Goal: Obtain resource: Obtain resource

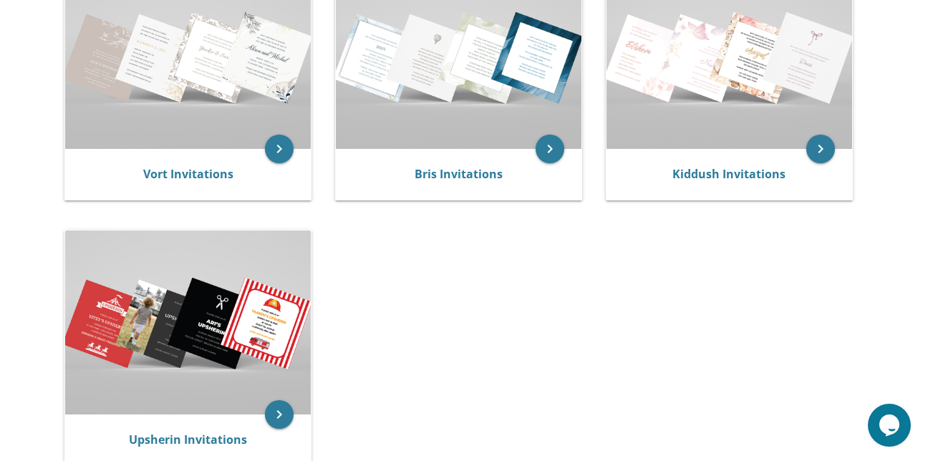
scroll to position [348, 0]
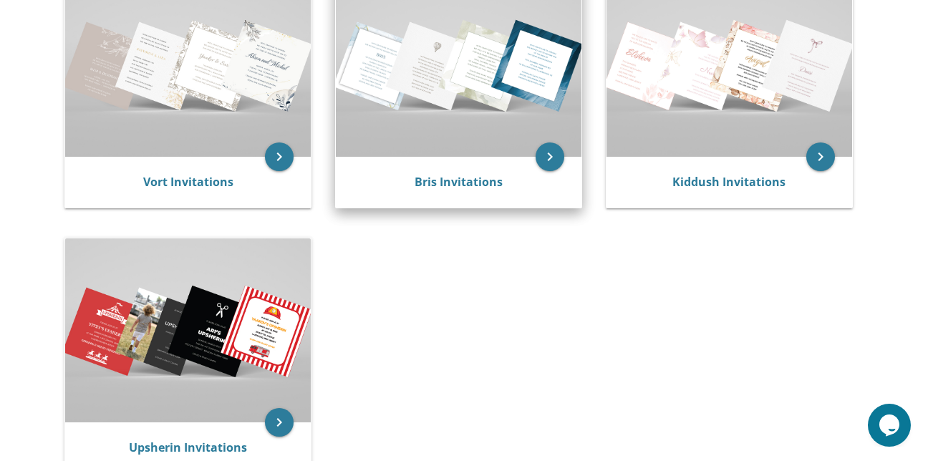
click at [369, 128] on img at bounding box center [459, 65] width 246 height 184
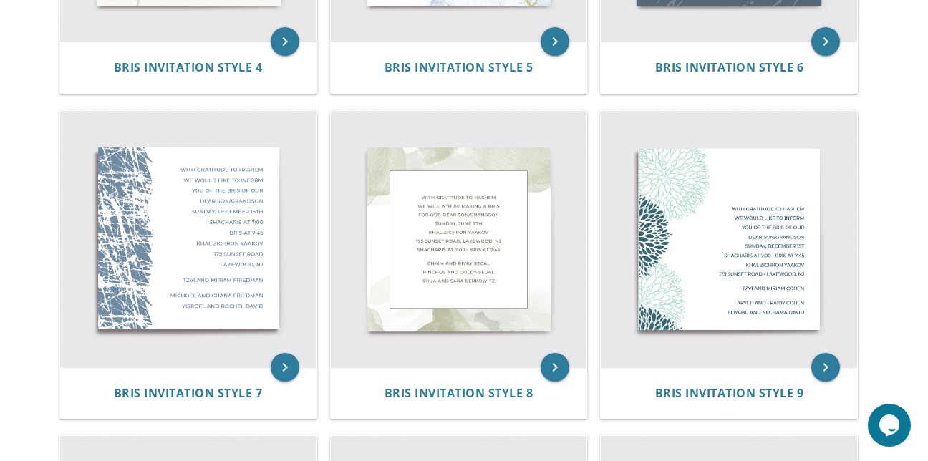
scroll to position [857, 0]
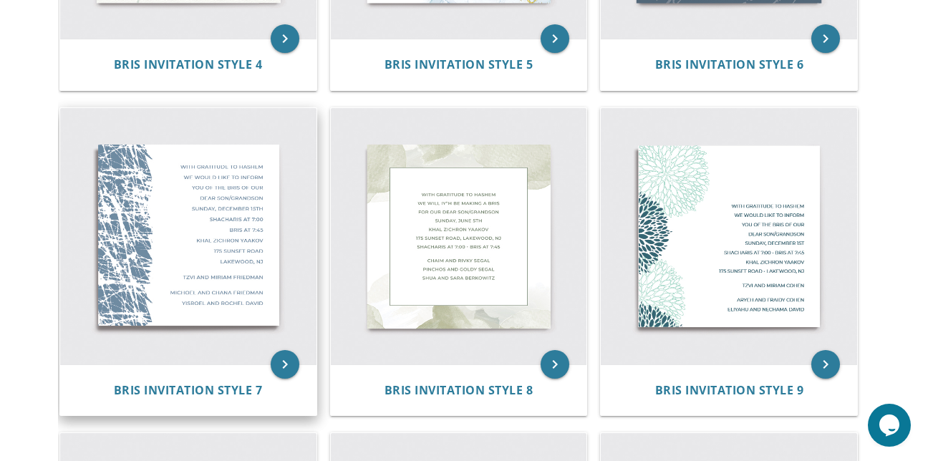
click at [214, 241] on img at bounding box center [188, 236] width 256 height 256
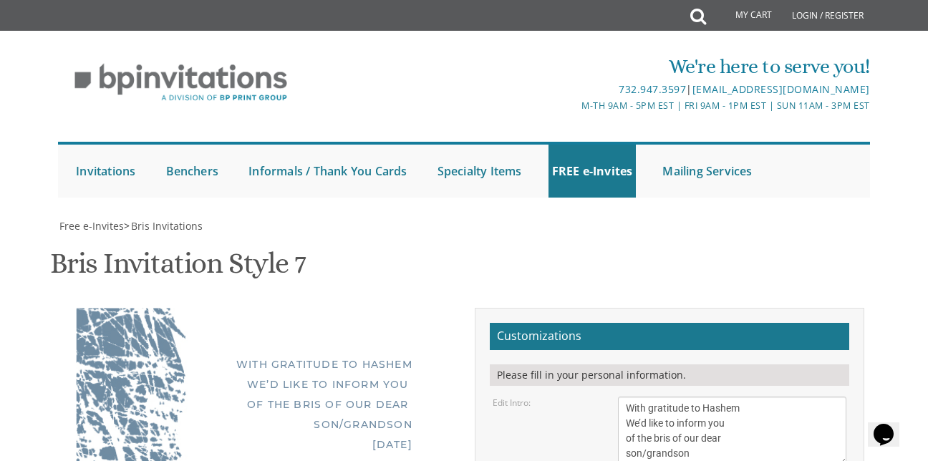
scroll to position [202, 0]
click at [705, 397] on textarea "With gratitude to Hashem We’d like to inform you of the bris of our dear son/gr…" at bounding box center [732, 431] width 229 height 69
type textarea "W"
type textarea "WITH GRATITUDE TO HASHEM WE'D LIKE TO INVITE YOU TO THE BAR MITZVAH OF OUR DEAR…"
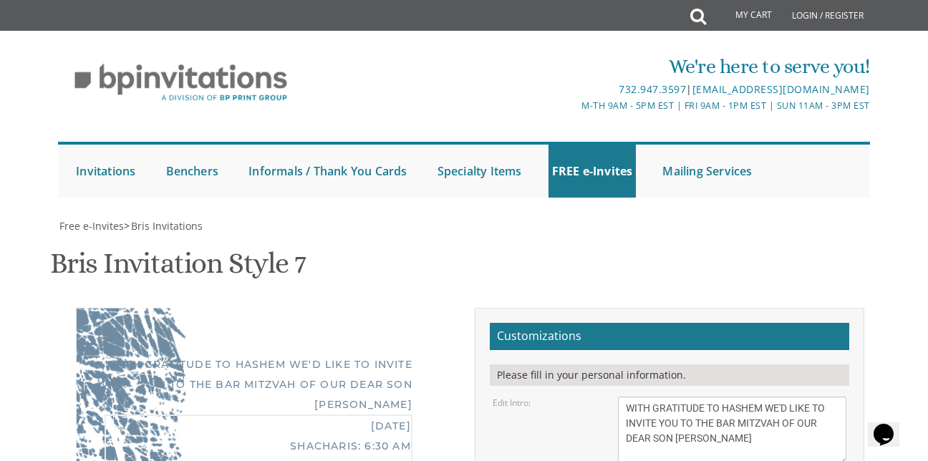
type textarea "S"
type textarea "PARSHAS SHOFTIM [DATE] TORAH UTEFILLAH 1861 [PERSON_NAME] [PERSON_NAME] HTS, [U…"
type textarea "T"
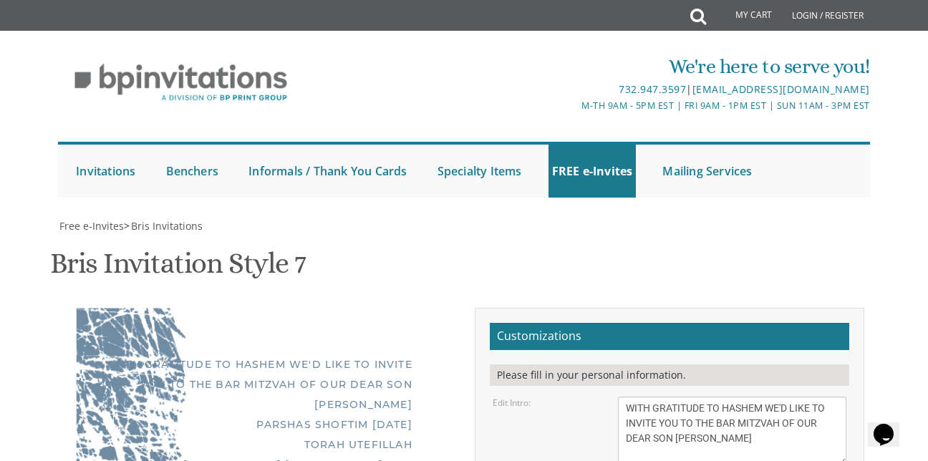
type textarea "MORDY AND [PERSON_NAME]"
click at [625, 397] on textarea "With gratitude to Hashem We’d like to inform you of the bris of our dear son/gr…" at bounding box center [732, 431] width 229 height 69
click at [623, 397] on textarea "With gratitude to Hashem We’d like to inform you of the bris of our dear son/gr…" at bounding box center [732, 431] width 229 height 69
click at [627, 397] on textarea "With gratitude to Hashem We’d like to inform you of the bris of our dear son/gr…" at bounding box center [732, 431] width 229 height 69
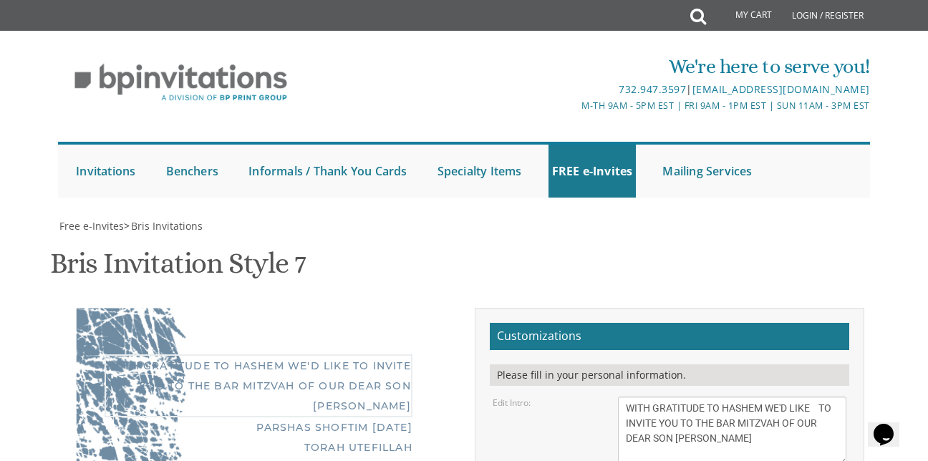
click at [621, 397] on textarea "With gratitude to Hashem We’d like to inform you of the bris of our dear son/gr…" at bounding box center [732, 431] width 229 height 69
click at [623, 397] on textarea "With gratitude to Hashem We’d like to inform you of the bris of our dear son/gr…" at bounding box center [732, 431] width 229 height 69
click at [674, 397] on textarea "With gratitude to Hashem We’d like to inform you of the bris of our dear son/gr…" at bounding box center [732, 431] width 229 height 69
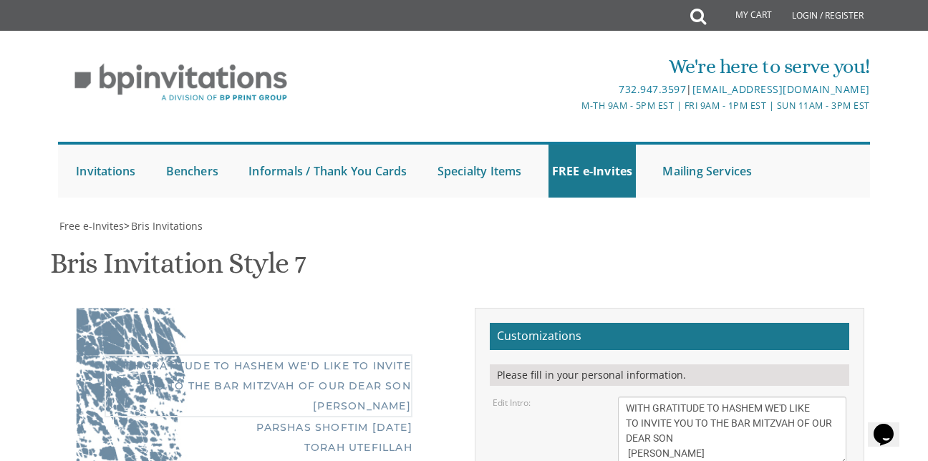
click at [622, 397] on textarea "With gratitude to Hashem We’d like to inform you of the bris of our dear son/gr…" at bounding box center [732, 431] width 229 height 69
click at [625, 397] on textarea "With gratitude to Hashem We’d like to inform you of the bris of our dear son/gr…" at bounding box center [732, 431] width 229 height 69
type textarea "WITH GRATITUDE TO HASHEM WE'D LIKE TO INVITE YOU TO THE BAR MITZVAH OF OUR DEAR…"
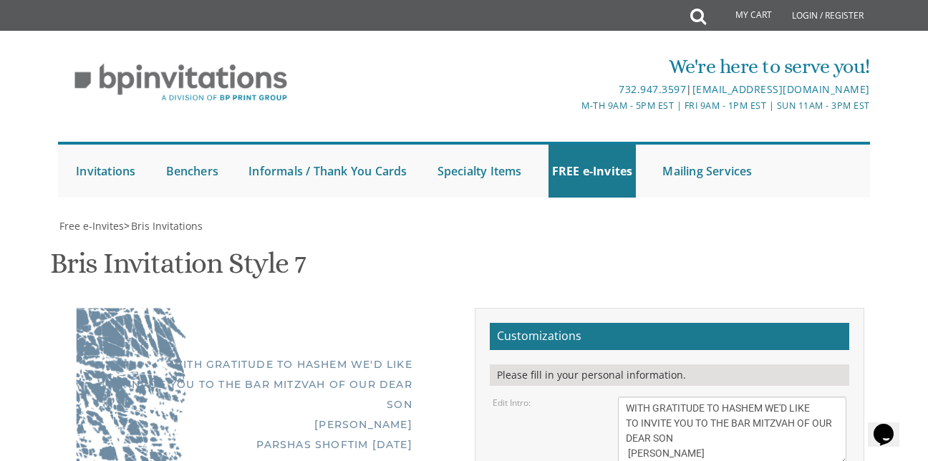
scroll to position [617, 0]
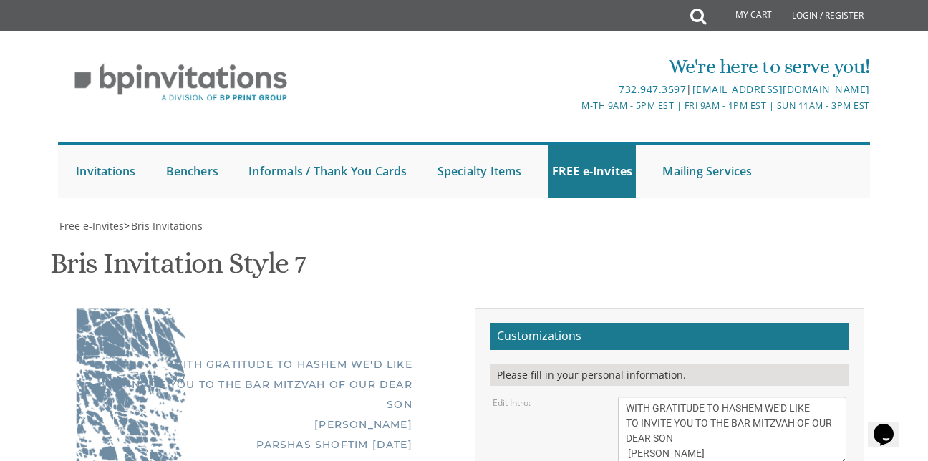
type textarea "[PERSON_NAME] AND [PERSON_NAME] [PERSON_NAME] AND [PERSON_NAME]"
click at [625, 397] on textarea "With gratitude to Hashem We’d like to inform you of the bris of our dear son/gr…" at bounding box center [732, 431] width 229 height 69
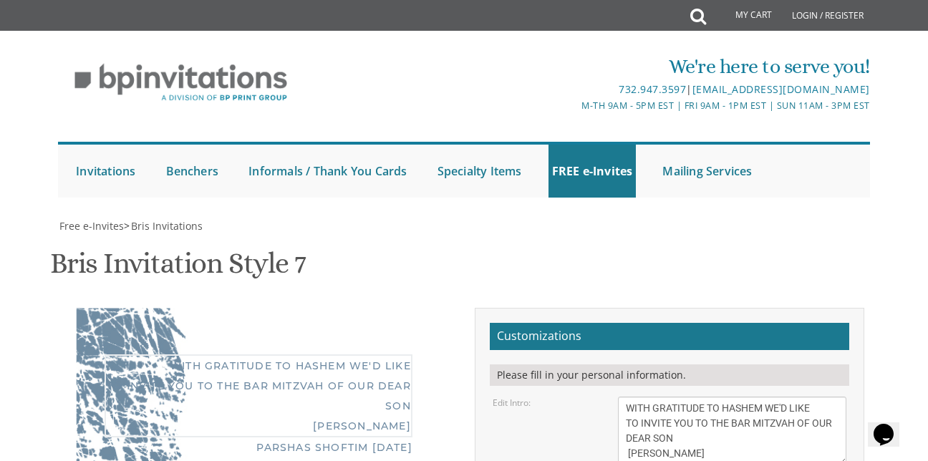
click at [626, 397] on textarea "With gratitude to Hashem We’d like to inform you of the bris of our dear son/gr…" at bounding box center [732, 431] width 229 height 69
click at [650, 397] on textarea "With gratitude to Hashem We’d like to inform you of the bris of our dear son/gr…" at bounding box center [732, 431] width 229 height 69
type textarea "WITH GRATITUDE TO HASHEM WE'D LIKE TO INVITE YOU TO THE BAR MITZVAH OF OUR DEAR…"
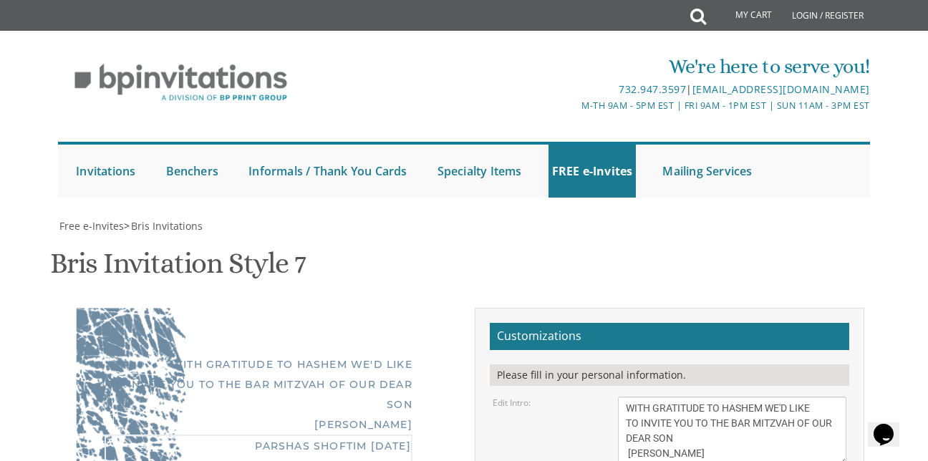
type textarea "PARSHAS SHOFTIM [DATE] TORAH UTEFILLAH 1861 [PERSON_NAME] [PERSON_NAME] HTS, [U…"
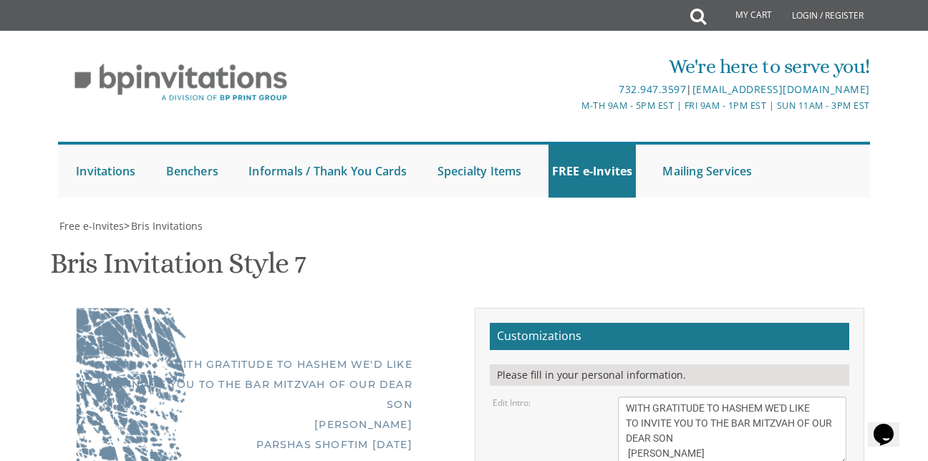
click at [626, 397] on textarea "With gratitude to Hashem We’d like to inform you of the bris of our dear son/gr…" at bounding box center [732, 431] width 229 height 69
drag, startPoint x: 843, startPoint y: 239, endPoint x: 853, endPoint y: 246, distance: 12.3
click at [853, 397] on textarea "With gratitude to Hashem We’d like to inform you of the bris of our dear son/gr…" at bounding box center [737, 435] width 239 height 76
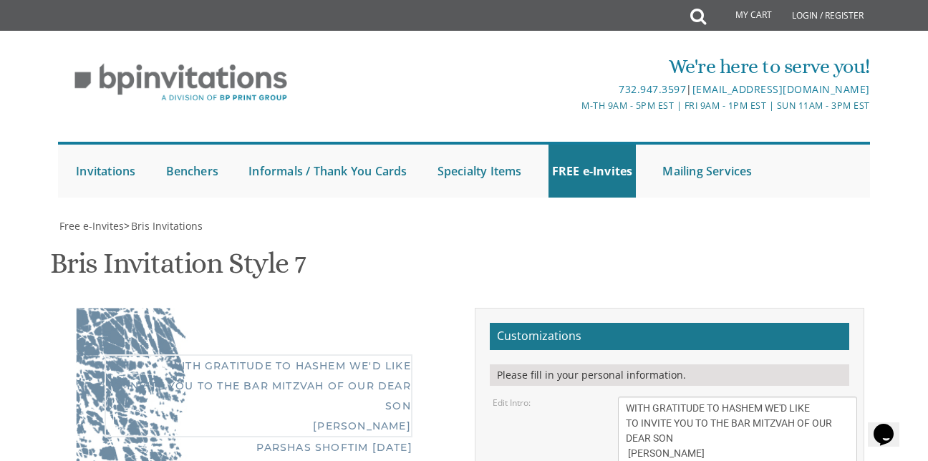
click at [648, 397] on textarea "With gratitude to Hashem We’d like to inform you of the bris of our dear son/gr…" at bounding box center [737, 435] width 239 height 76
drag, startPoint x: 857, startPoint y: 245, endPoint x: 867, endPoint y: 272, distance: 29.0
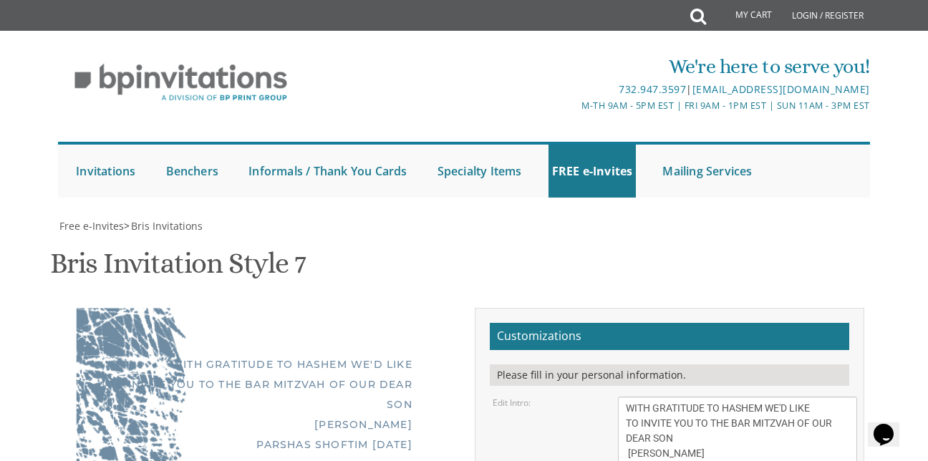
click at [870, 397] on textarea "With gratitude to Hashem We’d like to inform you of the bris of our dear son/gr…" at bounding box center [746, 447] width 257 height 100
click at [660, 397] on textarea "With gratitude to Hashem We’d like to inform you of the bris of our dear son/gr…" at bounding box center [746, 447] width 257 height 100
click at [624, 397] on textarea "With gratitude to Hashem We’d like to inform you of the bris of our dear son/gr…" at bounding box center [746, 447] width 257 height 100
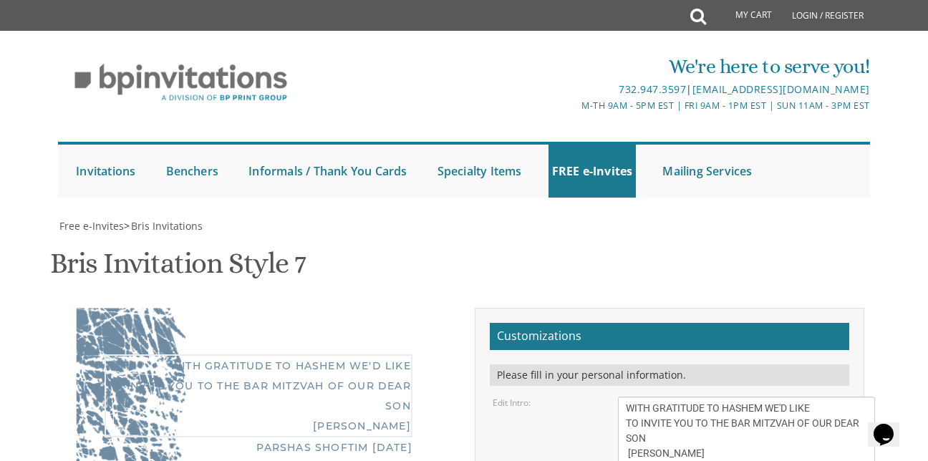
click at [625, 397] on textarea "With gratitude to Hashem We’d like to inform you of the bris of our dear son/gr…" at bounding box center [746, 447] width 257 height 100
click at [615, 397] on div "With gratitude to Hashem We’d like to inform you of the bris of our dear son/gr…" at bounding box center [732, 447] width 251 height 100
click at [626, 397] on textarea "With gratitude to Hashem We’d like to inform you of the bris of our dear son/gr…" at bounding box center [746, 447] width 257 height 100
drag, startPoint x: 872, startPoint y: 167, endPoint x: 892, endPoint y: 185, distance: 26.4
click at [892, 397] on textarea "With gratitude to Hashem We’d like to inform you of the bris of our dear son/gr…" at bounding box center [756, 456] width 276 height 118
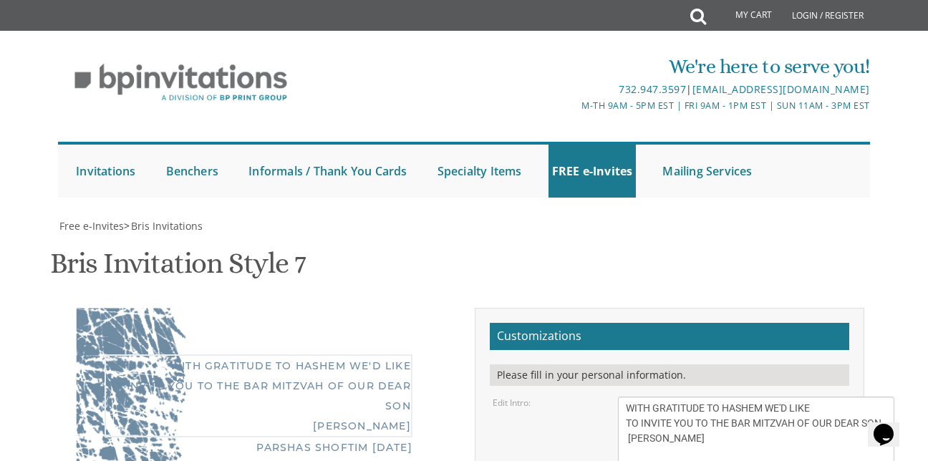
click at [627, 397] on textarea "With gratitude to Hashem We’d like to inform you of the bris of our dear son/gr…" at bounding box center [756, 456] width 276 height 118
click at [665, 397] on textarea "With gratitude to Hashem We’d like to inform you of the bris of our dear son/gr…" at bounding box center [756, 456] width 276 height 118
click at [624, 397] on textarea "With gratitude to Hashem We’d like to inform you of the bris of our dear son/gr…" at bounding box center [756, 456] width 276 height 118
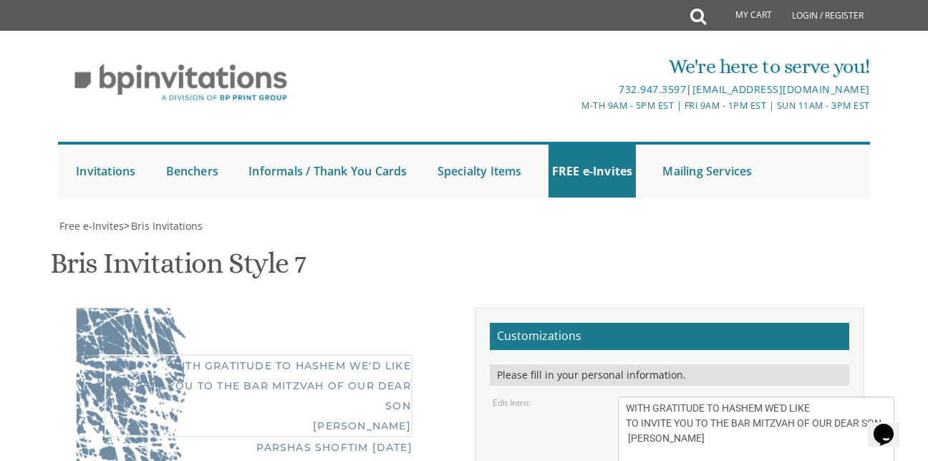
click at [623, 397] on textarea "With gratitude to Hashem We’d like to inform you of the bris of our dear son/gr…" at bounding box center [756, 456] width 276 height 118
click at [665, 397] on textarea "With gratitude to Hashem We’d like to inform you of the bris of our dear son/gr…" at bounding box center [756, 456] width 276 height 118
type textarea "WITH GRATITUDE TO HASHEM WE'D LIKE TO INVITE YOU TO THE BAR MITZVAH OF OUR DEAR…"
drag, startPoint x: 409, startPoint y: 45, endPoint x: 433, endPoint y: 43, distance: 23.7
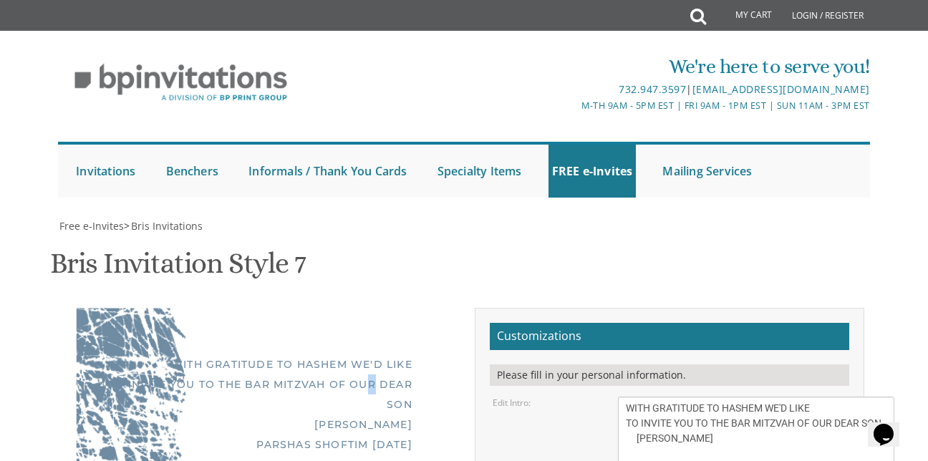
drag, startPoint x: 433, startPoint y: 43, endPoint x: 518, endPoint y: 166, distance: 149.8
click at [518, 397] on div "Edit Intro: With gratitude to [PERSON_NAME] We’d like to inform you of the bris…" at bounding box center [670, 456] width 376 height 118
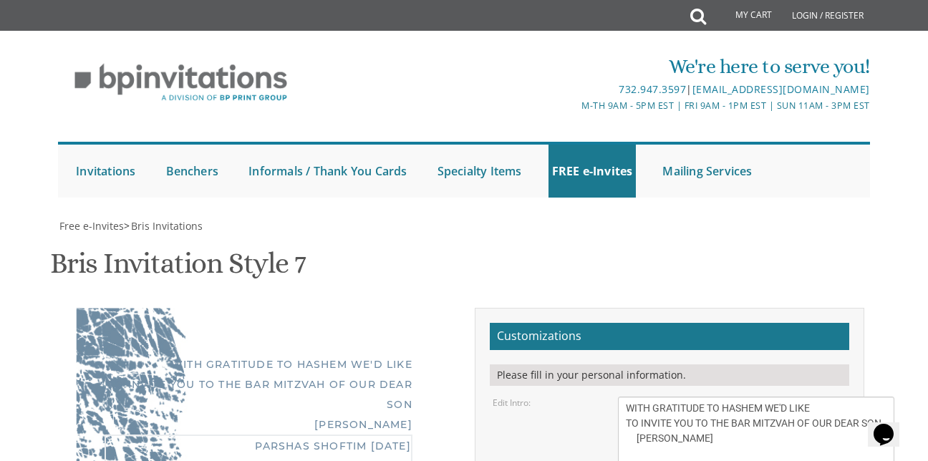
type textarea "PARSHAS SHOFTIM [DATE] TORAH UTEFILLAH 1861 [PERSON_NAME] [PERSON_NAME] HTS, [U…"
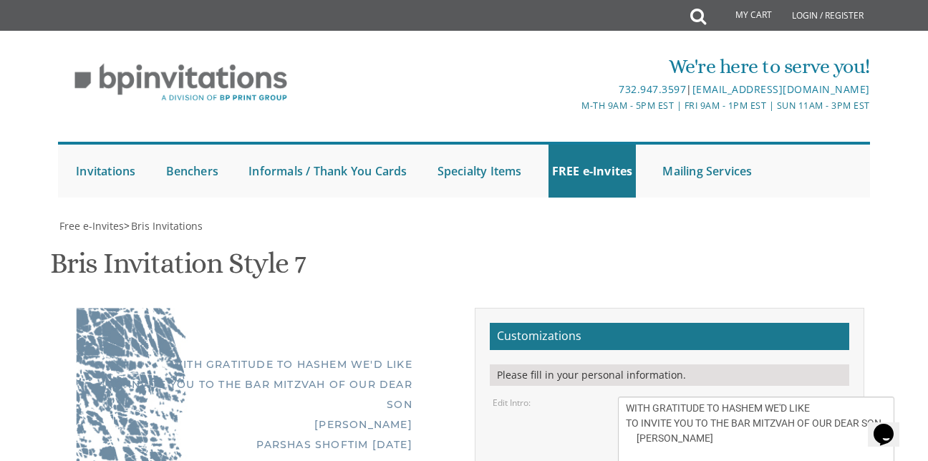
type input "[EMAIL_ADDRESS][DOMAIN_NAME]"
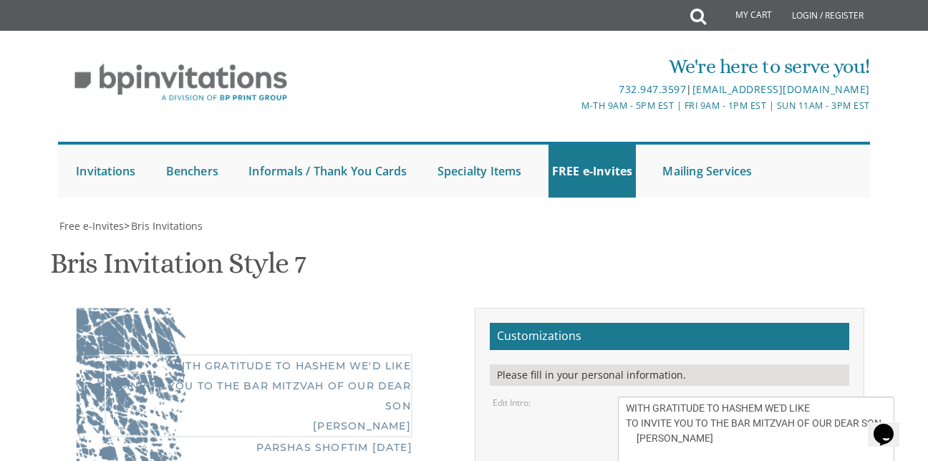
click at [687, 397] on textarea "With gratitude to Hashem We’d like to inform you of the bris of our dear son/gr…" at bounding box center [756, 456] width 276 height 118
type textarea "PARSHAS SHOFTIM [DATE] TORAH UTEFILLAH 1861 [PERSON_NAME] [PERSON_NAME] HTS, [U…"
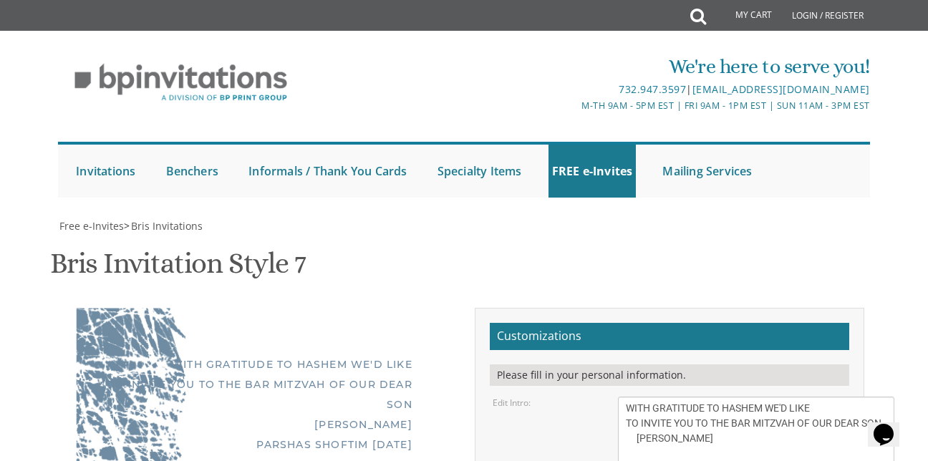
scroll to position [463, 0]
